Goal: Task Accomplishment & Management: Use online tool/utility

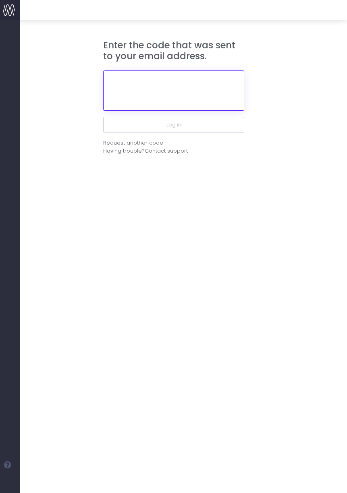
click at [161, 79] on input "text" at bounding box center [173, 91] width 141 height 40
paste input "468610"
type input "468610"
click at [103, 117] on button "Log in" at bounding box center [173, 125] width 141 height 16
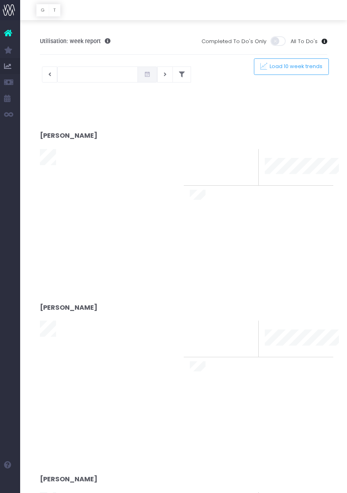
type input "[DATE]"
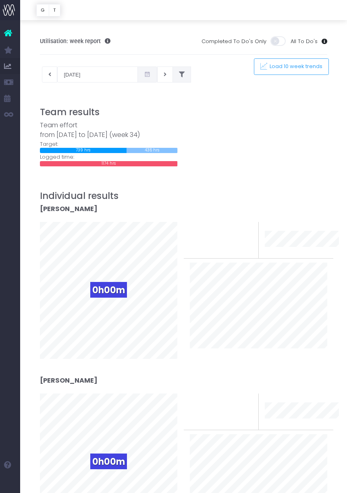
click at [179, 75] on icon at bounding box center [182, 75] width 6 height 0
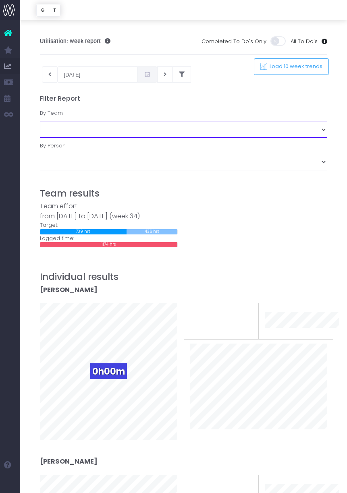
click at [151, 122] on select "Business Administration Creative Strategy and Production Development Film Marke…" at bounding box center [184, 130] width 288 height 16
select select "Project Management"
click at [40, 122] on select "Business Administration Creative Strategy and Production Development Film Marke…" at bounding box center [184, 130] width 288 height 16
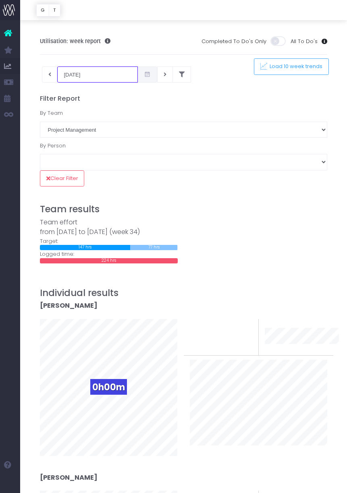
click at [88, 76] on input "18-08-2025" at bounding box center [97, 75] width 81 height 16
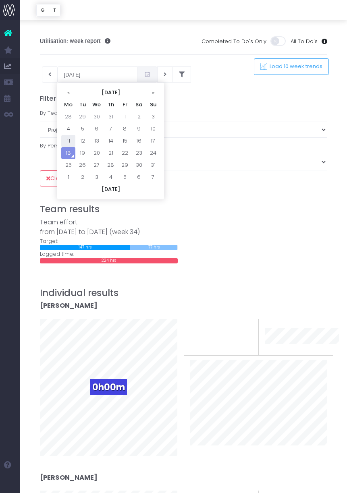
click at [67, 143] on td "11" at bounding box center [68, 141] width 14 height 12
type input "11-08-2025"
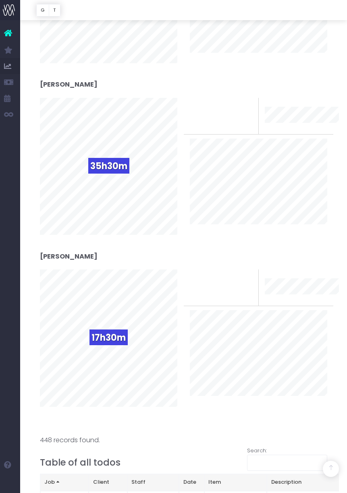
scroll to position [914, 0]
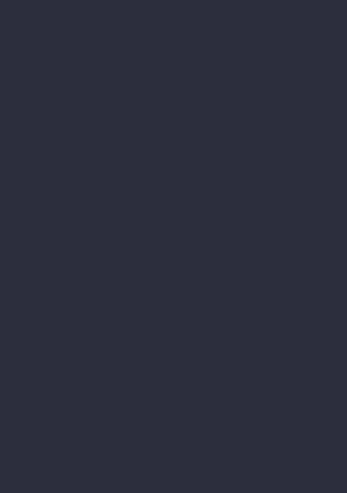
scroll to position [3266, 0]
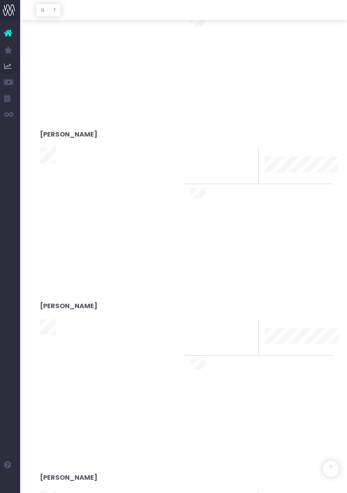
type input "[DATE]"
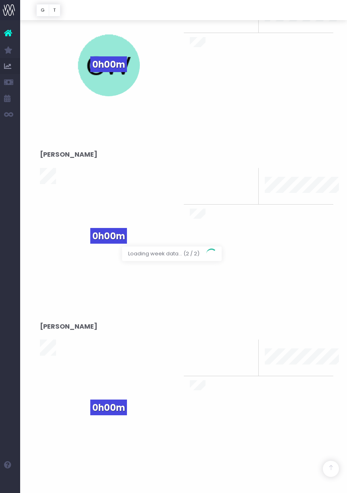
scroll to position [0, 0]
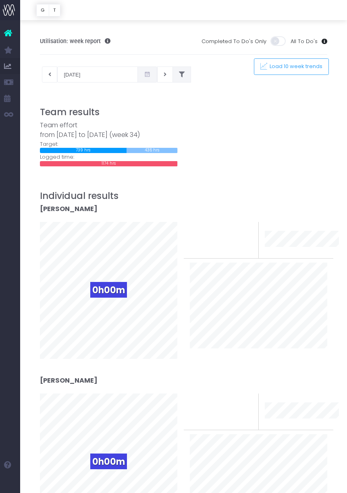
click at [173, 71] on button at bounding box center [182, 75] width 19 height 16
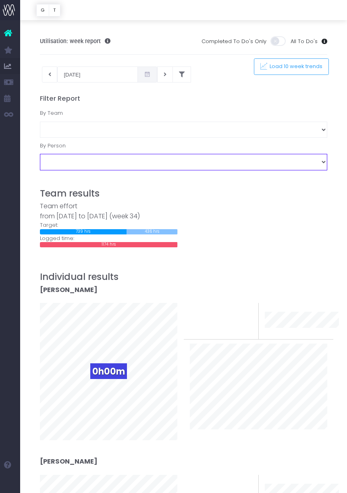
click at [127, 163] on select "Amanda Faulkner Chinelo Enemuo Colette Wilson Wyatt Dan Evans Emily Brooks Emma…" at bounding box center [184, 162] width 288 height 16
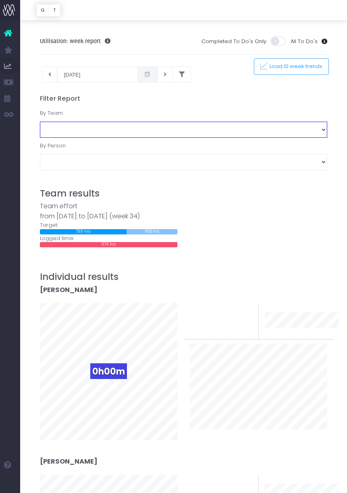
click at [88, 133] on select "Business Administration Creative Strategy and Production Development Film Marke…" at bounding box center [184, 130] width 288 height 16
select select "Project Management"
click at [40, 122] on select "Business Administration Creative Strategy and Production Development Film Marke…" at bounding box center [184, 130] width 288 height 16
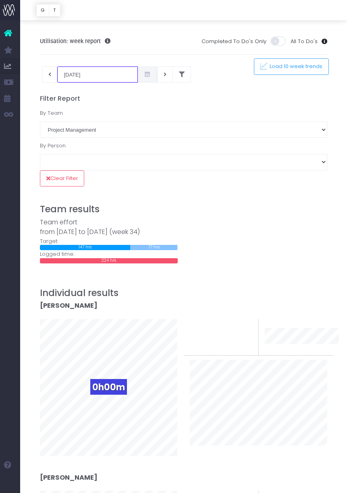
click at [95, 74] on input "18-08-2025" at bounding box center [97, 75] width 81 height 16
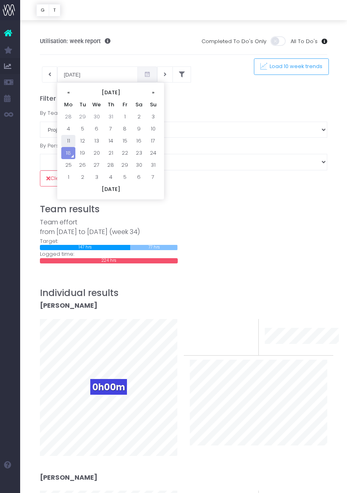
click at [69, 141] on td "11" at bounding box center [68, 141] width 14 height 12
type input "11-08-2025"
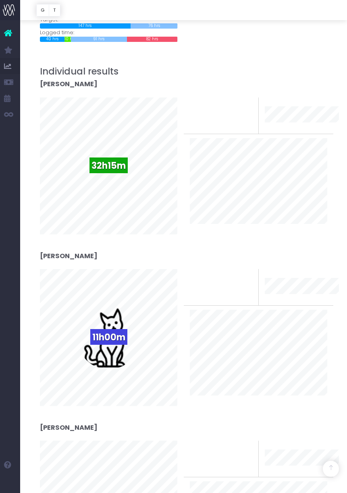
scroll to position [219, 0]
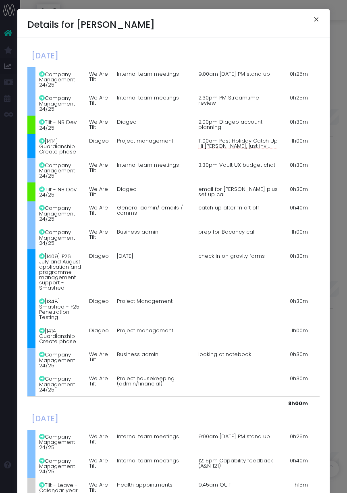
click at [318, 19] on button "×" at bounding box center [316, 20] width 17 height 13
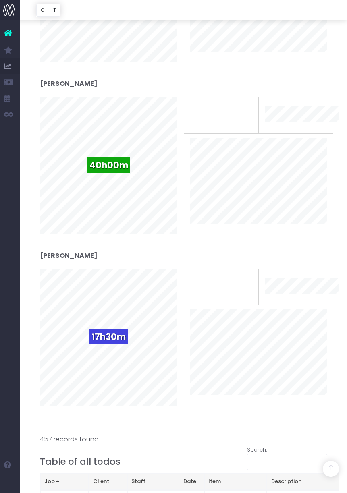
scroll to position [930, 0]
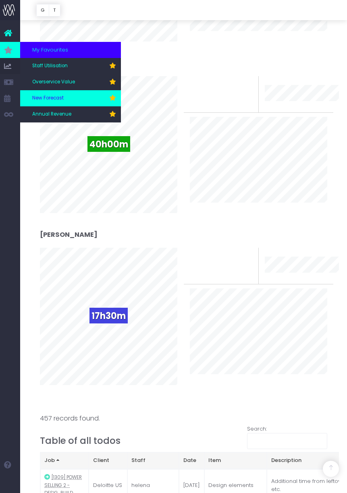
click at [37, 102] on link "New Forecast" at bounding box center [70, 98] width 101 height 16
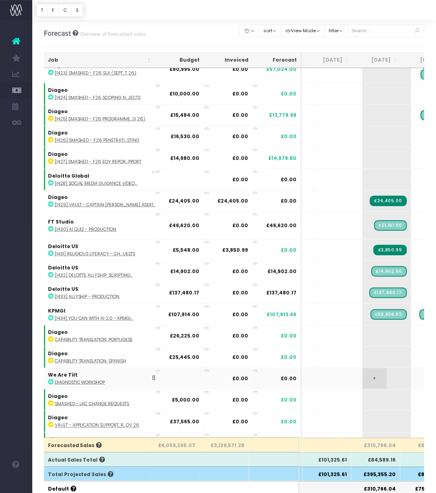
scroll to position [849, 46]
